Goal: Task Accomplishment & Management: Manage account settings

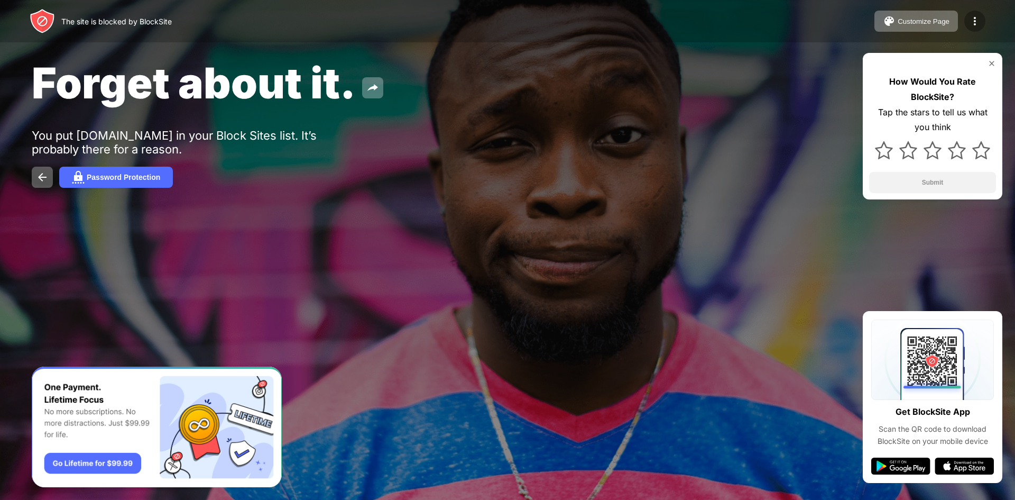
click at [974, 21] on img at bounding box center [975, 21] width 13 height 13
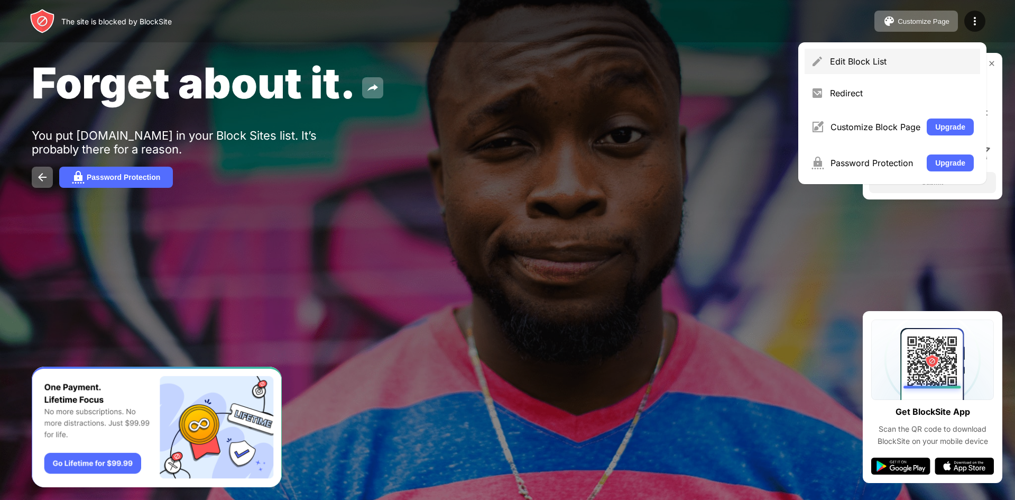
click at [876, 62] on div "Edit Block List" at bounding box center [902, 61] width 144 height 11
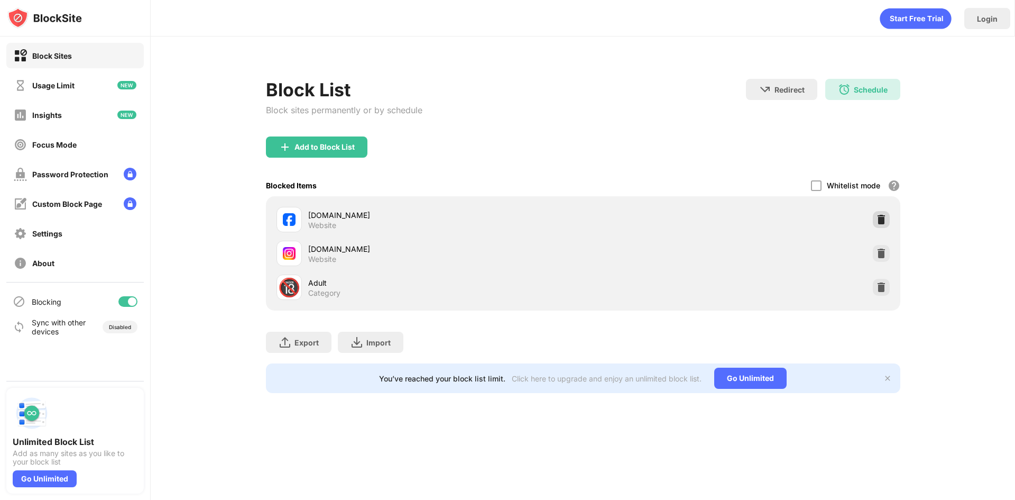
click at [877, 215] on img at bounding box center [881, 219] width 11 height 11
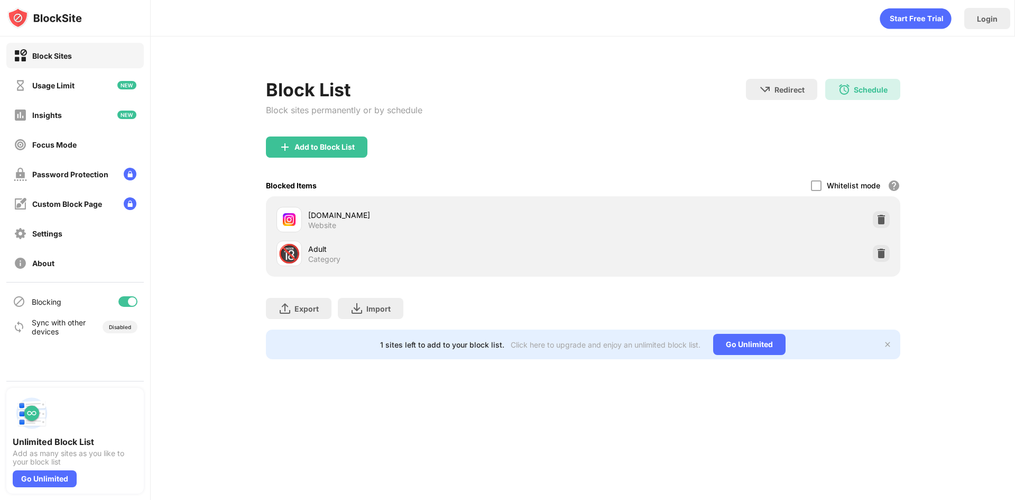
click at [881, 217] on img at bounding box center [881, 219] width 11 height 11
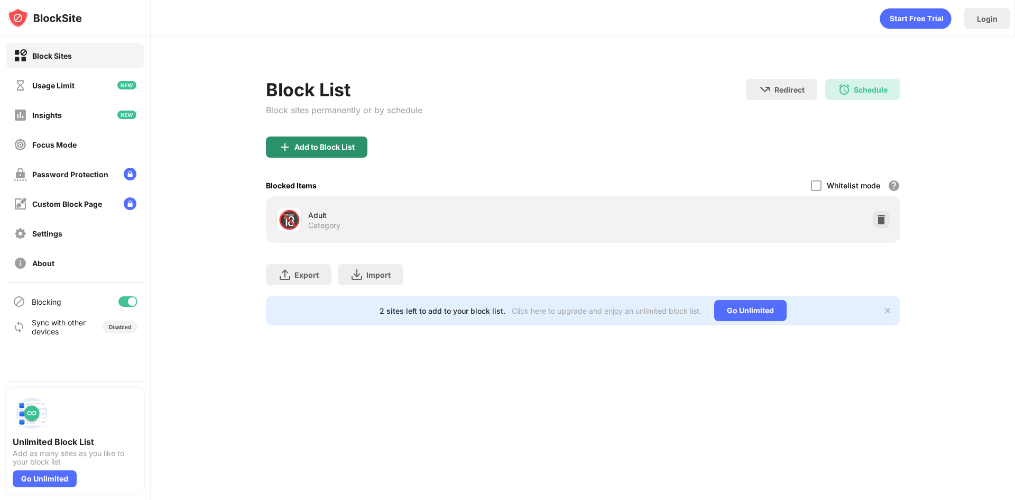
click at [305, 150] on div "Add to Block List" at bounding box center [325, 147] width 60 height 8
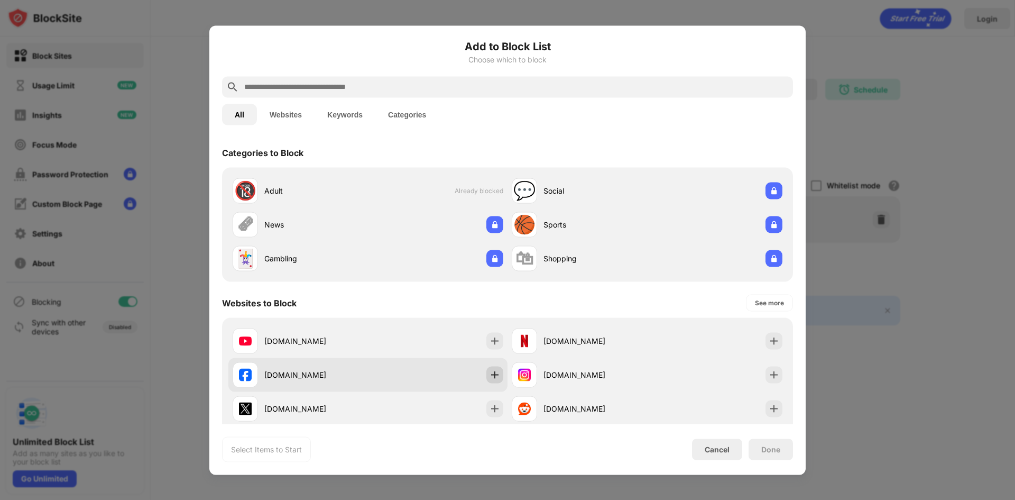
click at [490, 376] on img at bounding box center [495, 374] width 11 height 11
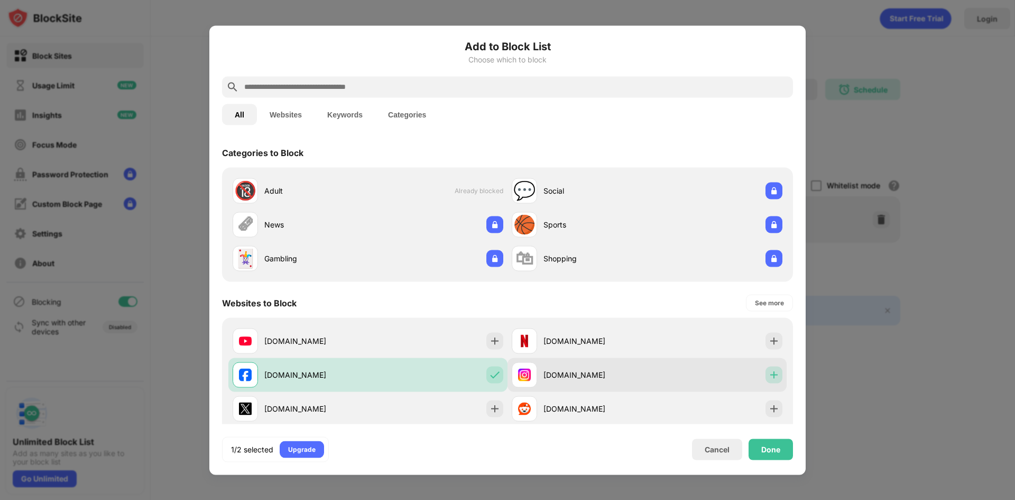
click at [769, 371] on img at bounding box center [774, 374] width 11 height 11
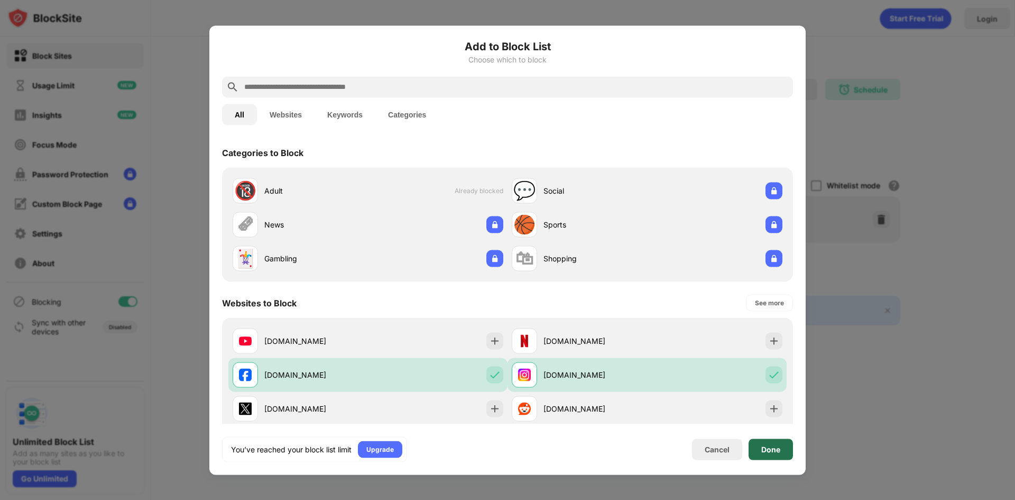
click at [773, 457] on div "Done" at bounding box center [771, 448] width 44 height 21
